Goal: Transaction & Acquisition: Purchase product/service

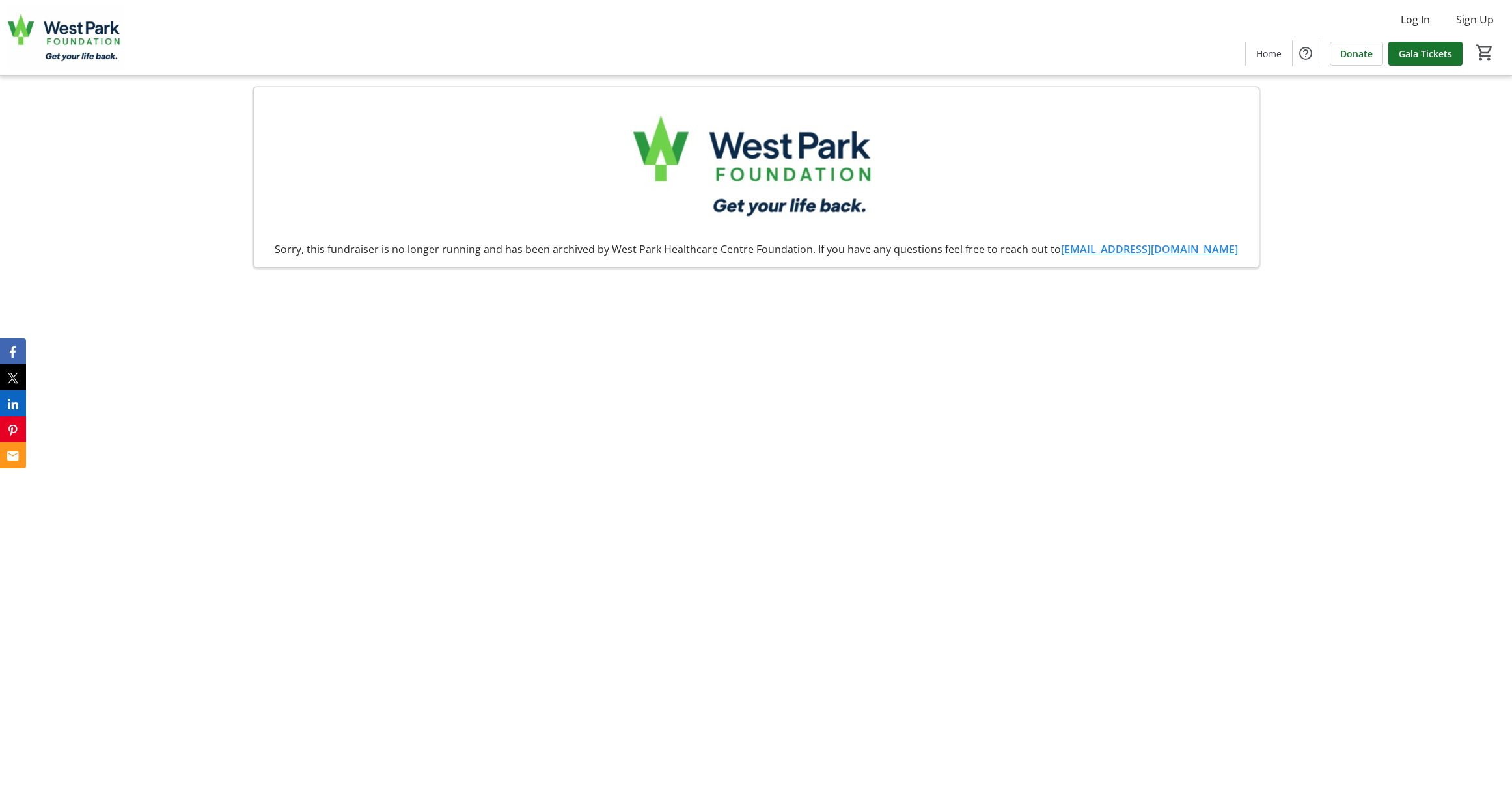
scroll to position [-2, 2]
click at [1276, 57] on span "Home" at bounding box center [1269, 54] width 25 height 14
click at [1262, 51] on span "Home" at bounding box center [1269, 54] width 25 height 14
click at [74, 43] on img at bounding box center [65, 38] width 116 height 65
click at [1403, 54] on span "Gala Tickets" at bounding box center [1425, 54] width 54 height 14
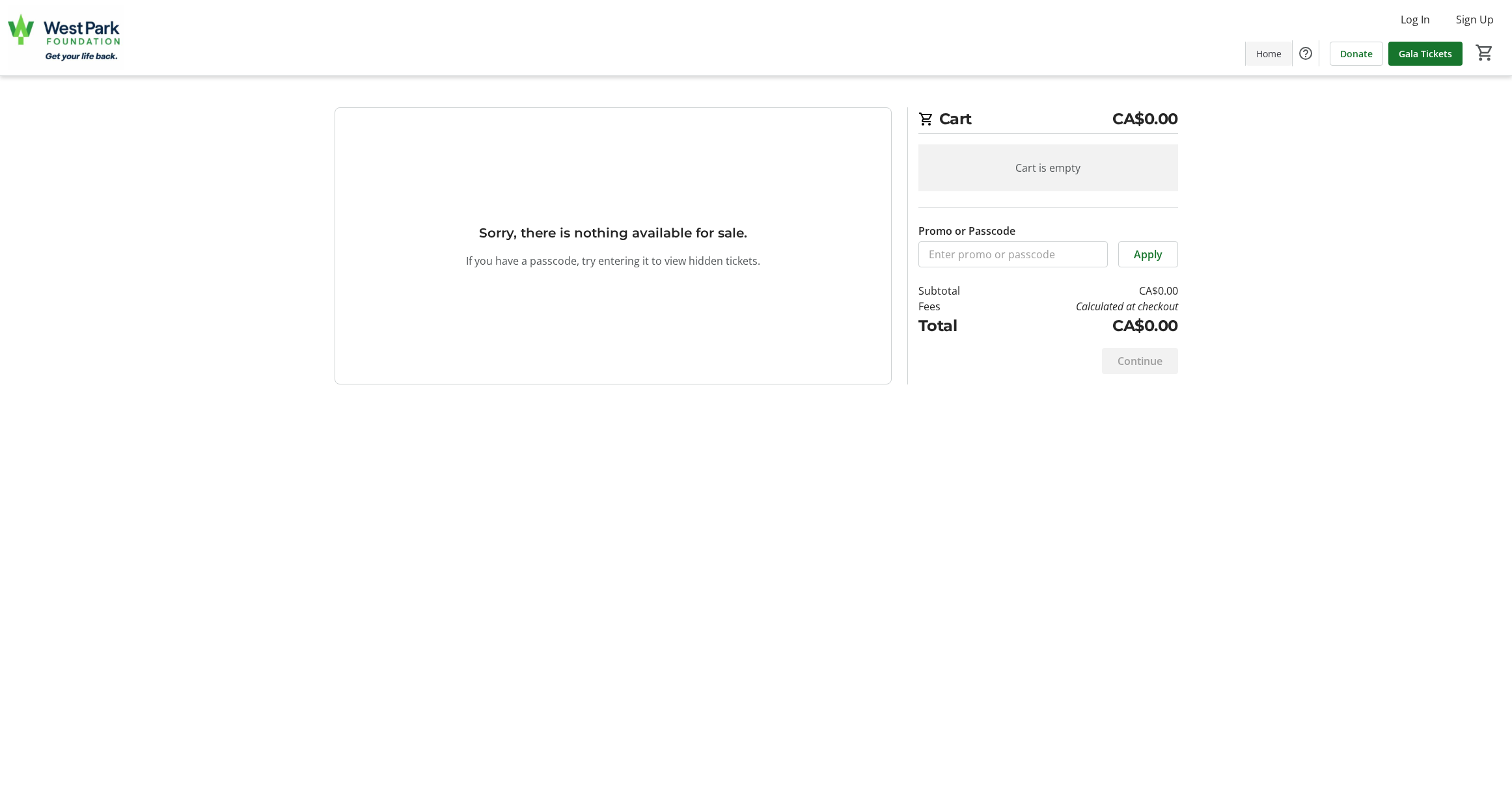
click at [1254, 47] on span at bounding box center [1269, 53] width 46 height 31
